Goal: Find specific page/section

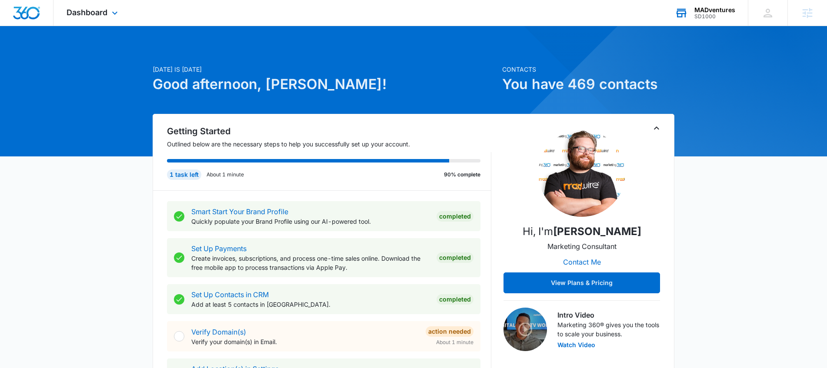
click at [712, 19] on div "SD1000" at bounding box center [715, 16] width 41 height 6
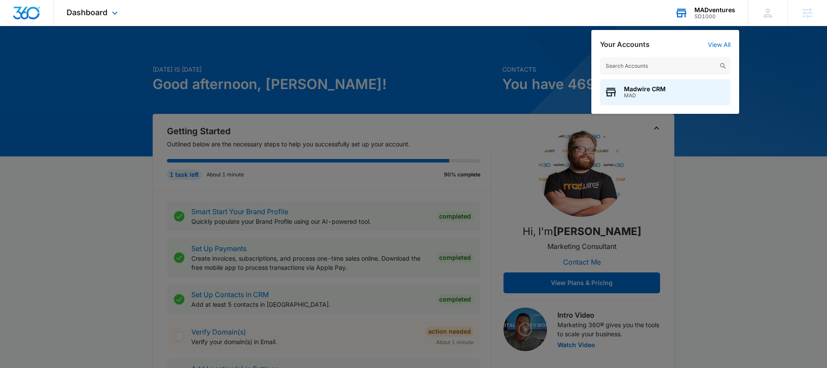
click at [692, 59] on input "text" at bounding box center [665, 65] width 130 height 17
type input "pacific de"
click at [662, 86] on span "Pacific Dental Studio" at bounding box center [655, 89] width 62 height 7
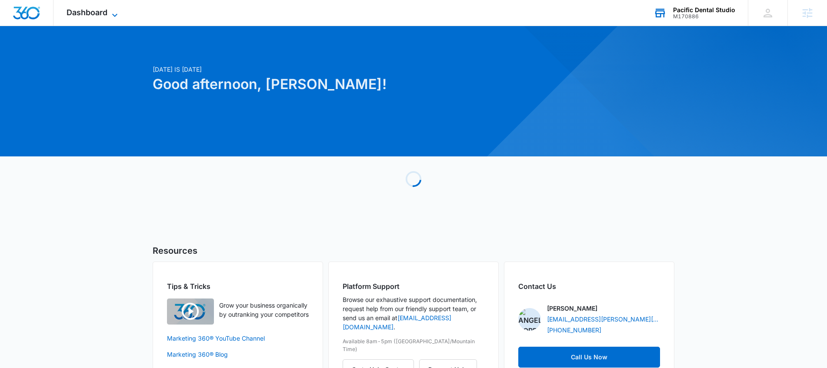
click at [114, 10] on icon at bounding box center [115, 15] width 10 height 10
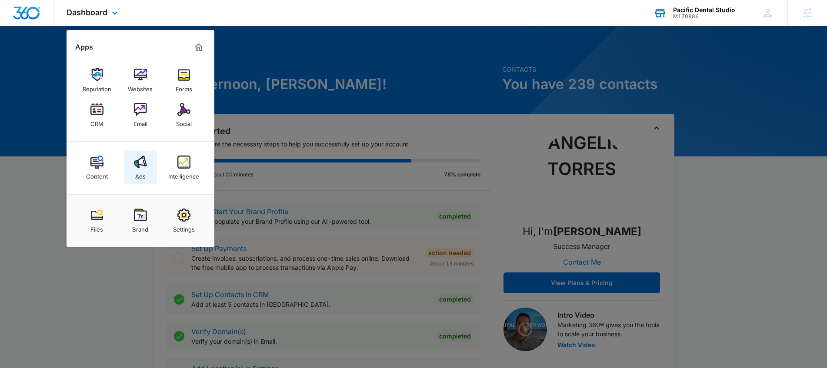
click at [142, 171] on div "Ads" at bounding box center [140, 174] width 10 height 11
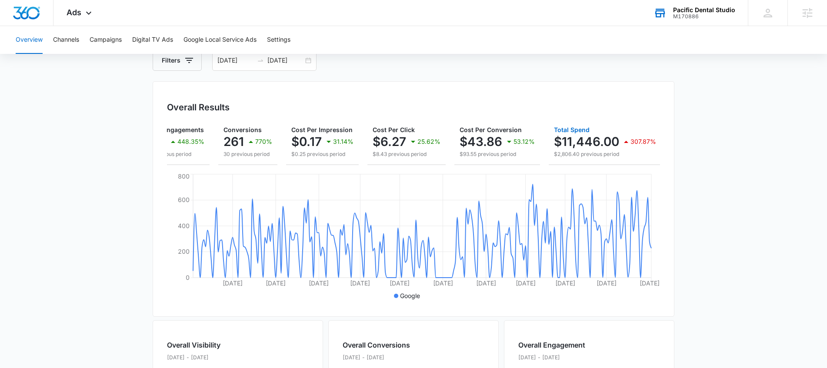
scroll to position [0, 110]
